Goal: Information Seeking & Learning: Learn about a topic

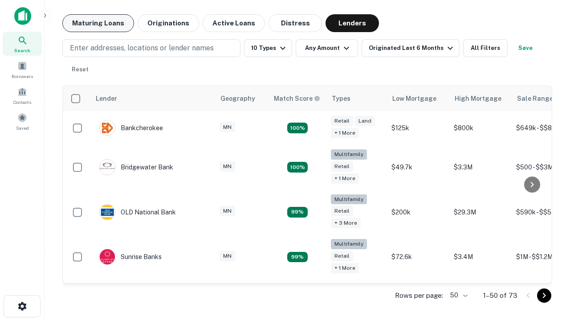
click at [98, 23] on button "Maturing Loans" at bounding box center [98, 23] width 72 height 18
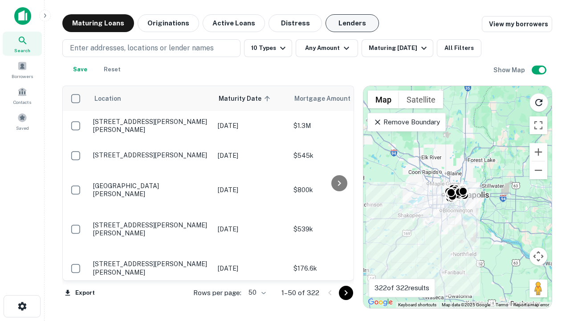
click at [352, 23] on button "Lenders" at bounding box center [351, 23] width 53 height 18
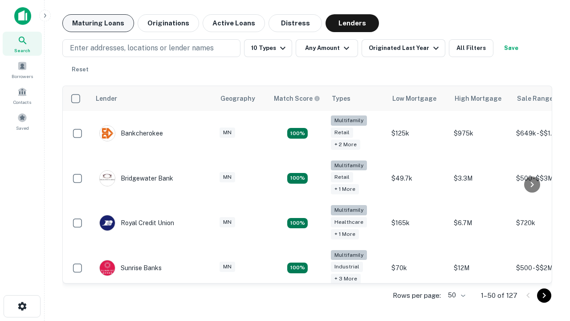
click at [98, 23] on button "Maturing Loans" at bounding box center [98, 23] width 72 height 18
